Goal: Information Seeking & Learning: Find specific fact

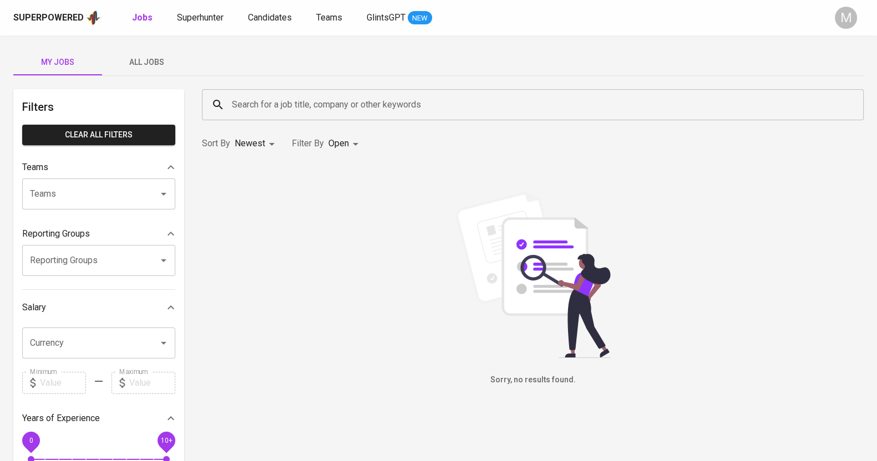
click at [288, 92] on div "Search for a job title, company or other keywords" at bounding box center [533, 104] width 662 height 31
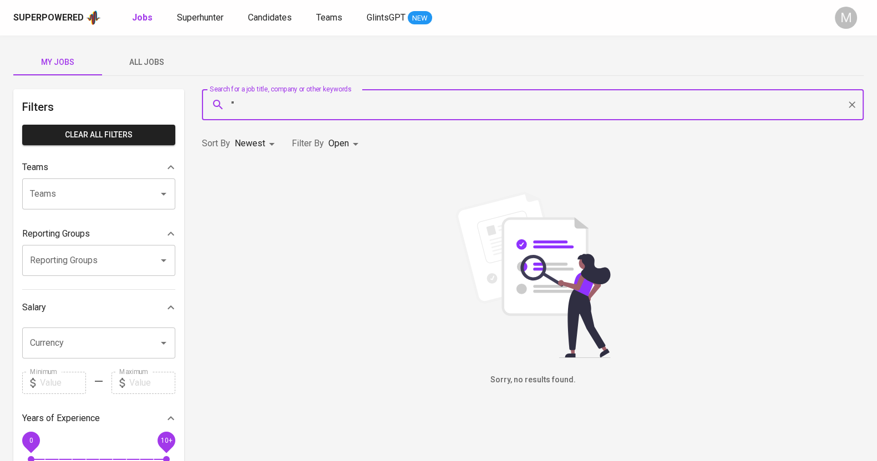
paste input "[PERSON_NAME] [PERSON_NAME]"
type input ""[PERSON_NAME] [PERSON_NAME]""
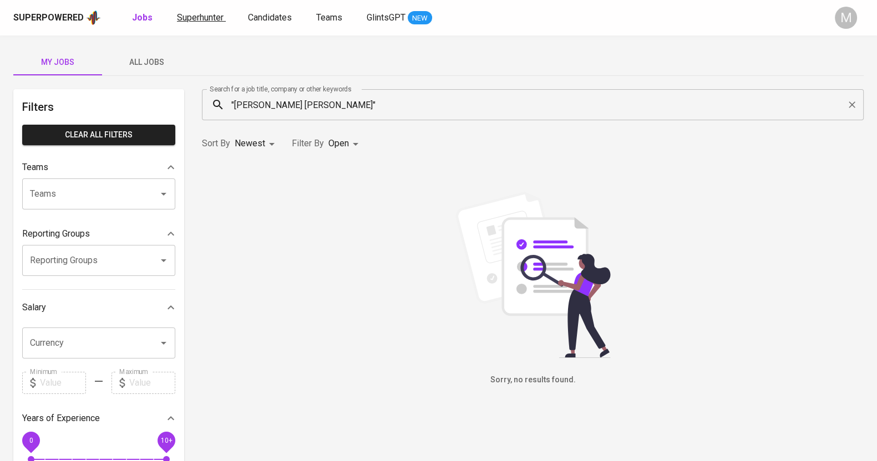
drag, startPoint x: 225, startPoint y: 16, endPoint x: 217, endPoint y: 16, distance: 7.2
click at [218, 16] on div "Jobs Superhunter Candidates Teams GlintsGPT NEW" at bounding box center [282, 18] width 300 height 14
click at [208, 8] on div "Superpowered Jobs Superhunter Candidates Teams GlintsGPT NEW M" at bounding box center [438, 17] width 877 height 35
click at [200, 12] on span "Superhunter" at bounding box center [200, 17] width 47 height 11
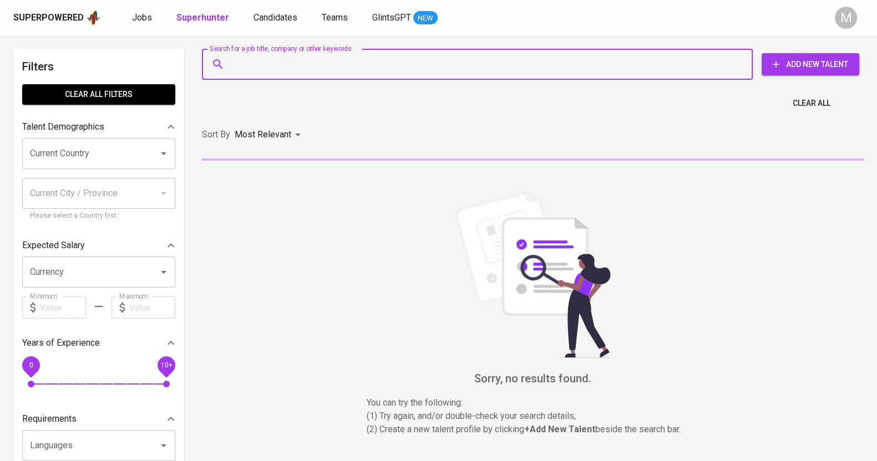
click at [310, 59] on input "Search for a job title, company or other keywords" at bounding box center [480, 64] width 502 height 21
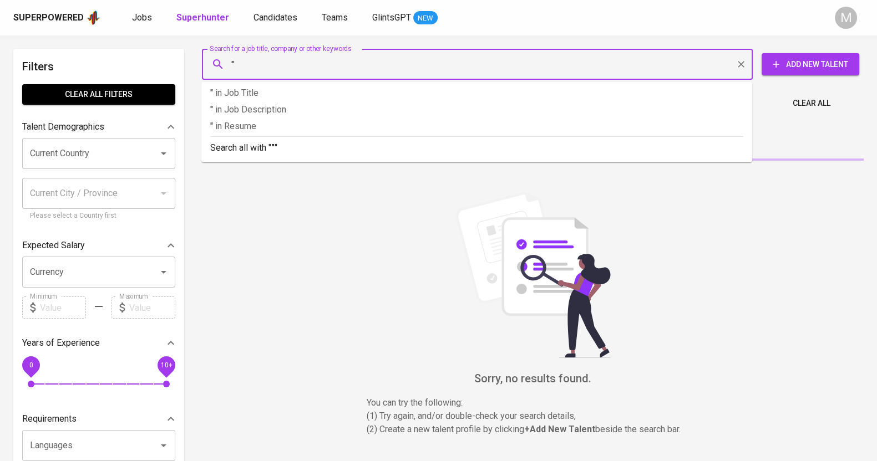
paste input "[PERSON_NAME] [PERSON_NAME]"
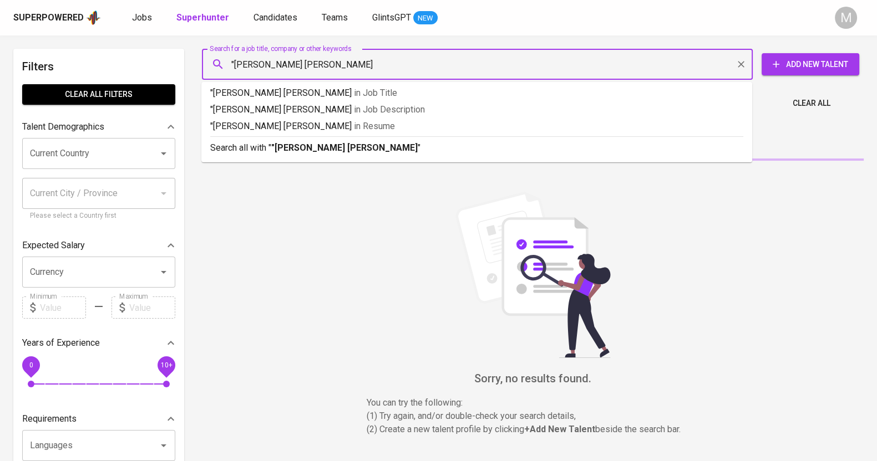
type input ""[PERSON_NAME] [PERSON_NAME]""
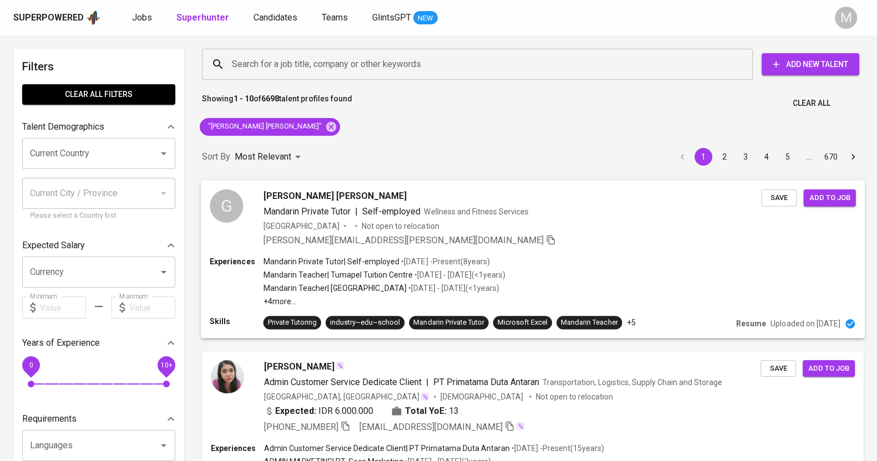
click at [552, 228] on div "Indonesia Not open to relocation" at bounding box center [512, 225] width 498 height 11
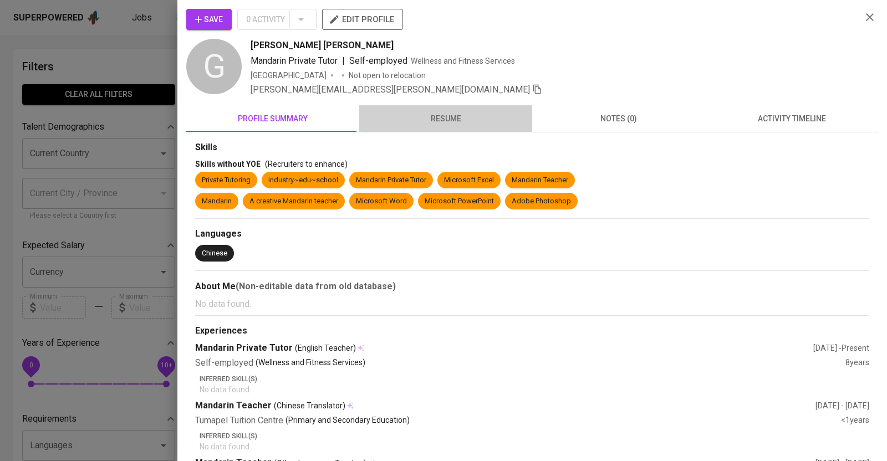
click at [449, 126] on button "resume" at bounding box center [445, 118] width 173 height 27
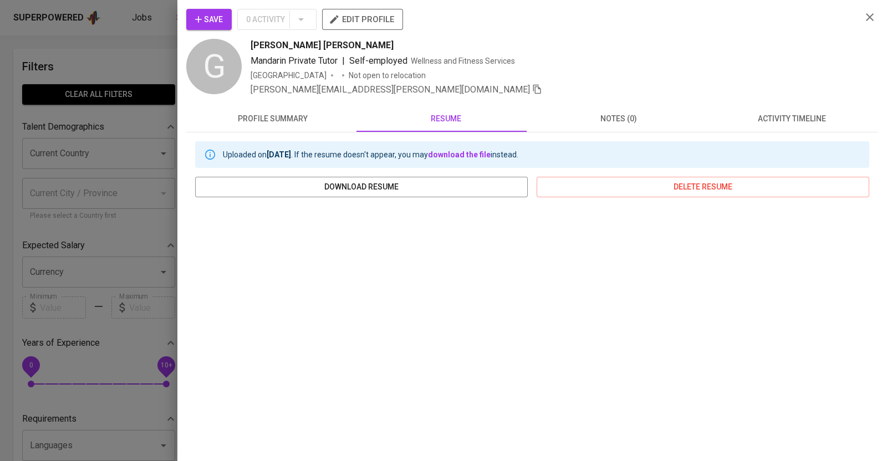
click at [283, 114] on span "profile summary" at bounding box center [273, 119] width 160 height 14
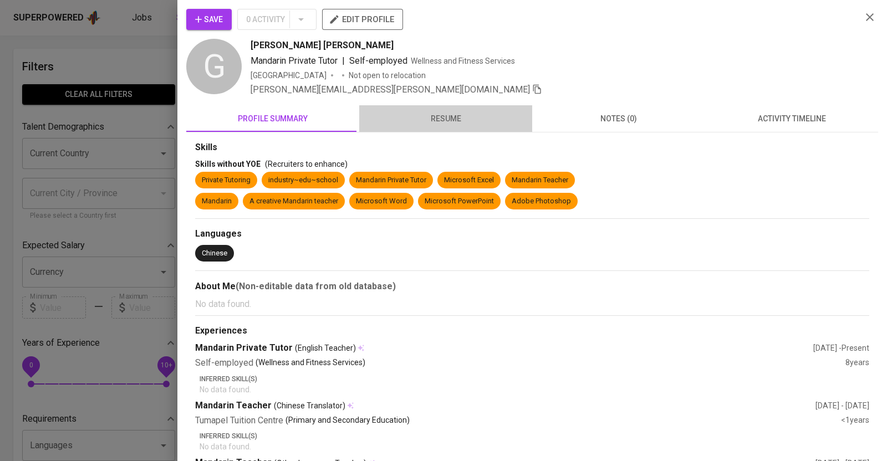
click at [452, 120] on span "resume" at bounding box center [446, 119] width 160 height 14
